Goal: Navigation & Orientation: Find specific page/section

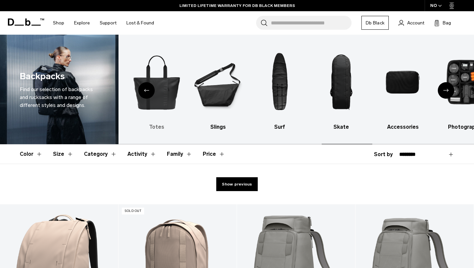
click at [163, 89] on img "5 / 10" at bounding box center [157, 81] width 50 height 75
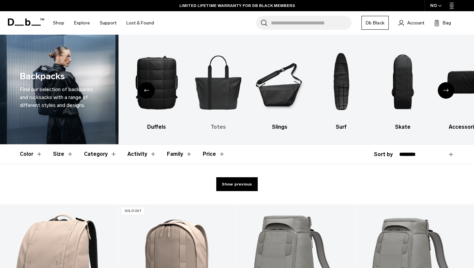
click at [216, 126] on h3 "Totes" at bounding box center [218, 127] width 50 height 8
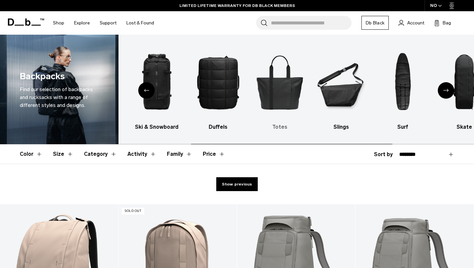
click at [283, 126] on h3 "Totes" at bounding box center [280, 127] width 50 height 8
click at [290, 88] on img "5 / 10" at bounding box center [280, 81] width 50 height 75
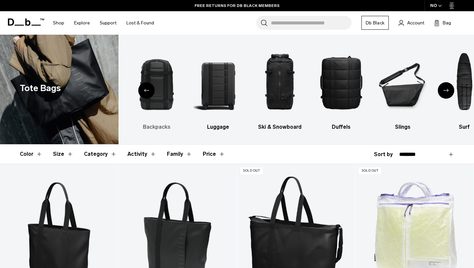
click at [155, 122] on link "Backpacks" at bounding box center [157, 87] width 50 height 86
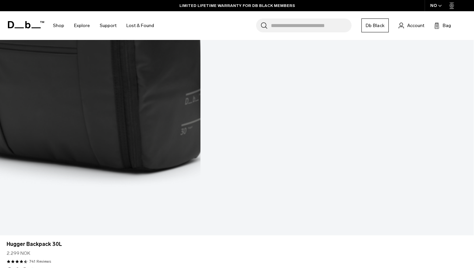
scroll to position [1037, 0]
